Goal: Task Accomplishment & Management: Use online tool/utility

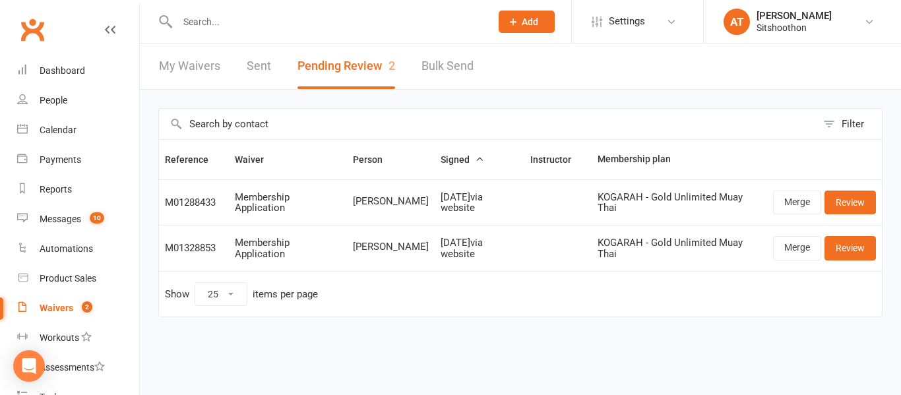
select select "25"
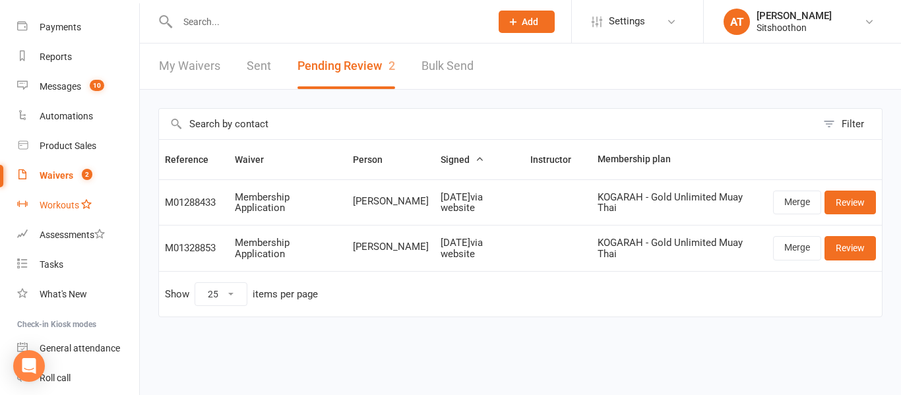
scroll to position [133, 0]
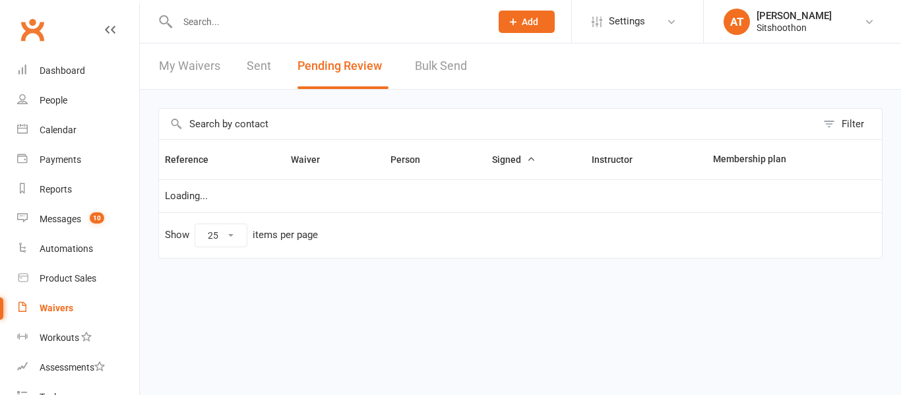
select select "25"
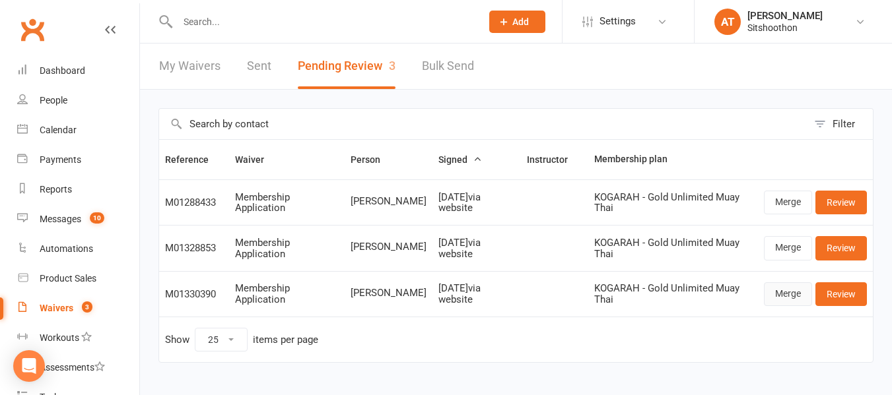
click at [775, 298] on link "Merge" at bounding box center [787, 294] width 48 height 24
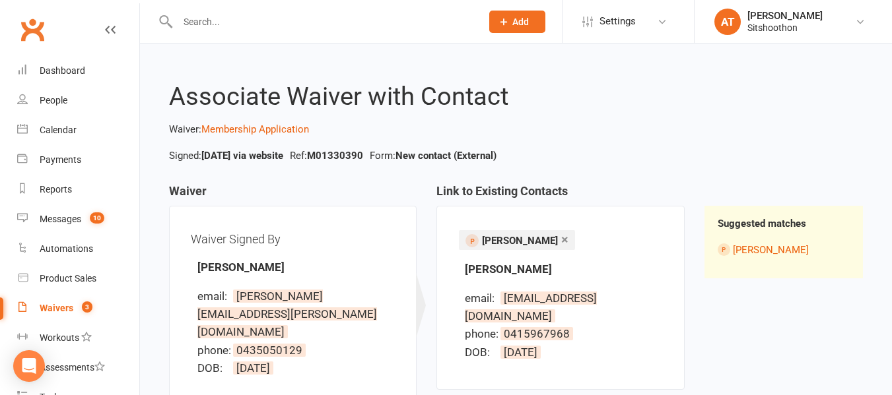
scroll to position [129, 0]
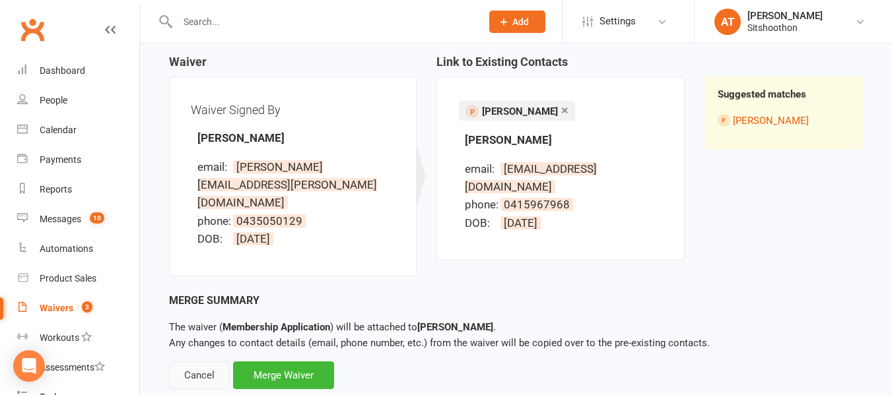
click at [184, 362] on div "Cancel" at bounding box center [199, 376] width 61 height 28
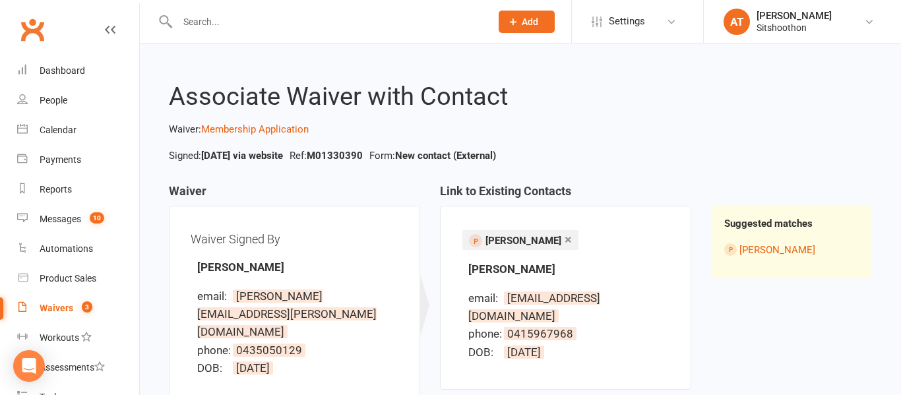
select select "25"
